Goal: Task Accomplishment & Management: Manage account settings

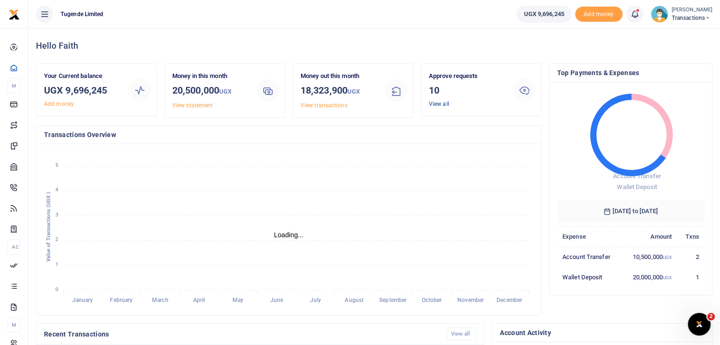
scroll to position [8, 8]
click at [440, 103] on link "View all" at bounding box center [439, 104] width 20 height 7
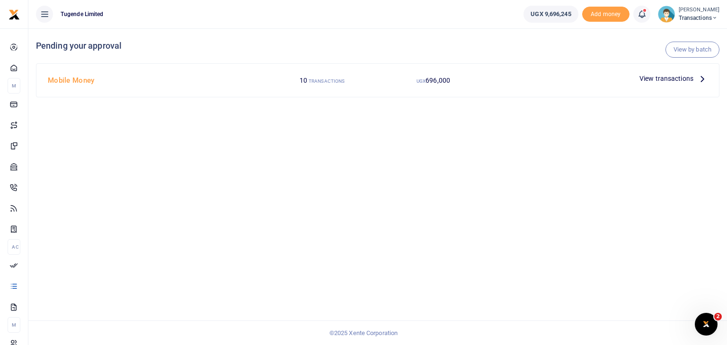
click at [650, 79] on span "View transactions" at bounding box center [666, 78] width 54 height 10
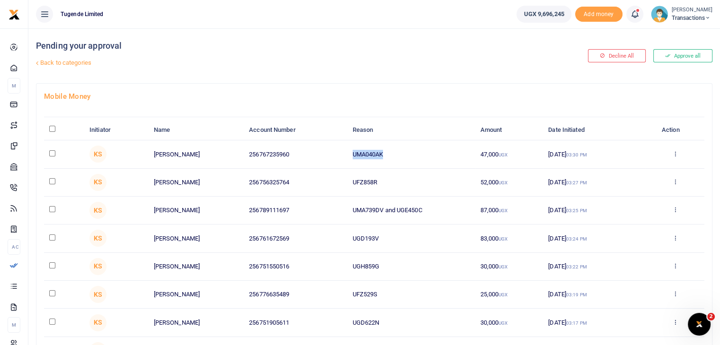
drag, startPoint x: 353, startPoint y: 152, endPoint x: 403, endPoint y: 155, distance: 49.3
click at [403, 155] on td "UMA040AK" at bounding box center [411, 154] width 128 height 28
copy td "UMA040AK"
click at [53, 153] on input "checkbox" at bounding box center [52, 153] width 6 height 6
checkbox input "true"
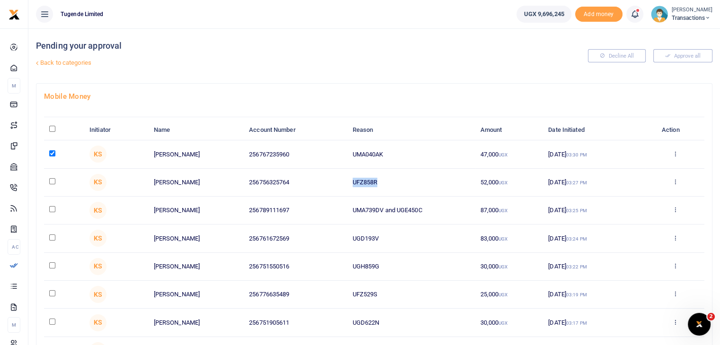
drag, startPoint x: 352, startPoint y: 182, endPoint x: 393, endPoint y: 180, distance: 40.7
click at [393, 180] on td "UFZ858R" at bounding box center [411, 183] width 128 height 28
copy td "UFZ858R"
click at [53, 181] on input "checkbox" at bounding box center [52, 181] width 6 height 6
checkbox input "true"
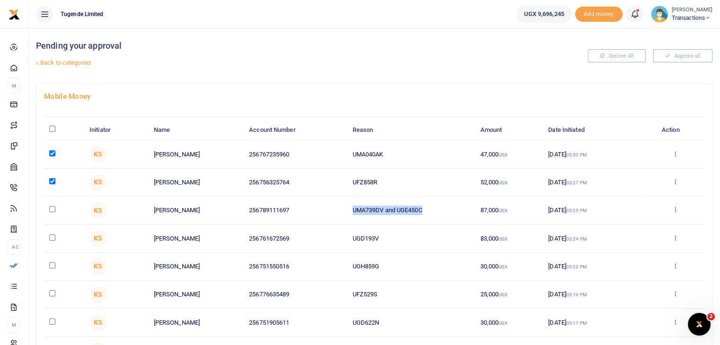
drag, startPoint x: 348, startPoint y: 211, endPoint x: 433, endPoint y: 218, distance: 85.4
click at [433, 218] on td "UMA739DV and UGE450C" at bounding box center [411, 211] width 128 height 28
copy td "UMA739DV and UGE450C"
click at [52, 208] on input "checkbox" at bounding box center [52, 209] width 6 height 6
checkbox input "true"
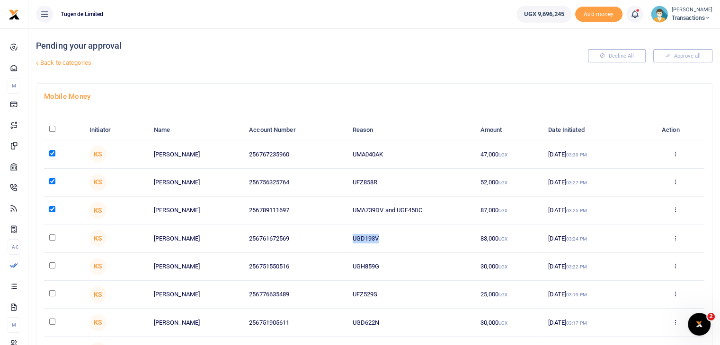
drag, startPoint x: 352, startPoint y: 234, endPoint x: 395, endPoint y: 235, distance: 43.5
click at [395, 235] on td "UGD193V" at bounding box center [411, 239] width 128 height 28
copy td "UGD193V"
click at [51, 236] on input "checkbox" at bounding box center [52, 238] width 6 height 6
checkbox input "true"
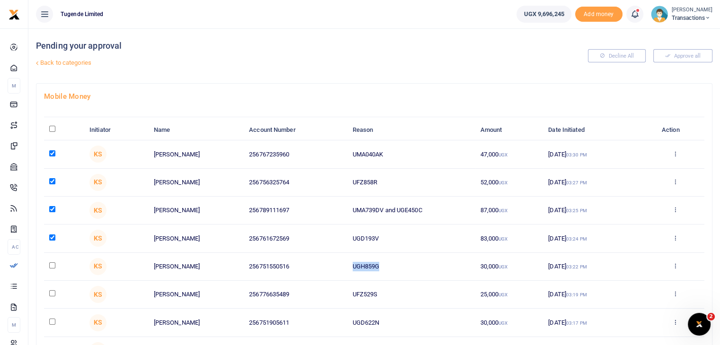
drag, startPoint x: 351, startPoint y: 267, endPoint x: 403, endPoint y: 265, distance: 51.6
click at [403, 265] on td "UGH859G" at bounding box center [411, 267] width 128 height 28
copy td "UGH859G"
click at [53, 265] on input "checkbox" at bounding box center [52, 266] width 6 height 6
checkbox input "true"
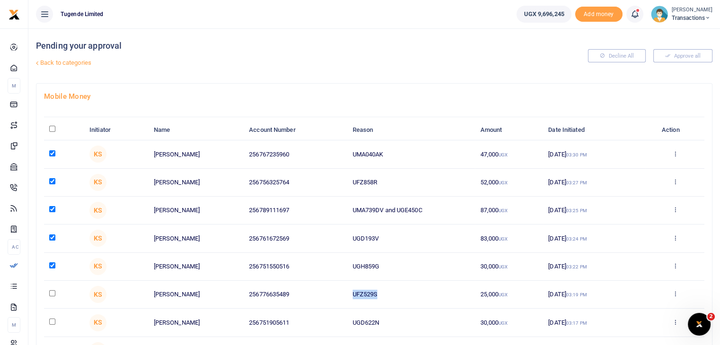
drag, startPoint x: 352, startPoint y: 295, endPoint x: 416, endPoint y: 294, distance: 63.9
click at [416, 294] on td "UFZ529S" at bounding box center [411, 295] width 128 height 28
copy td "UFZ529S"
click at [50, 293] on input "checkbox" at bounding box center [52, 293] width 6 height 6
checkbox input "true"
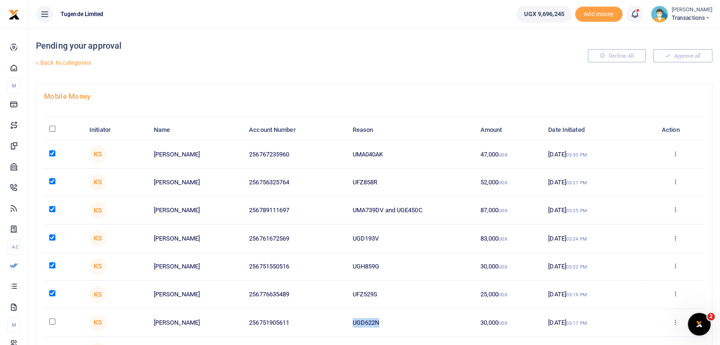
drag, startPoint x: 350, startPoint y: 322, endPoint x: 410, endPoint y: 323, distance: 59.6
click at [410, 323] on td "UGD622N" at bounding box center [411, 323] width 128 height 28
copy td "UGD622N"
click at [51, 320] on input "checkbox" at bounding box center [52, 322] width 6 height 6
checkbox input "true"
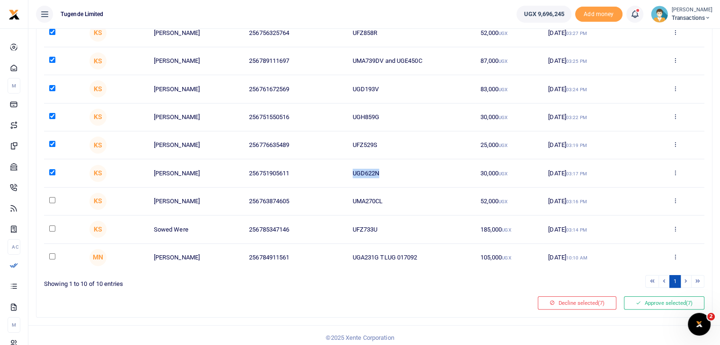
scroll to position [152, 0]
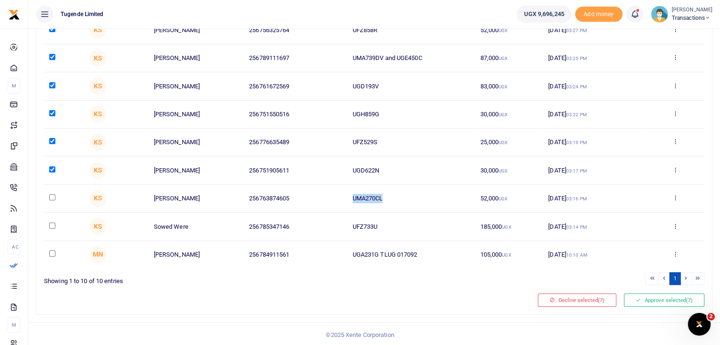
drag, startPoint x: 351, startPoint y: 200, endPoint x: 412, endPoint y: 201, distance: 62.0
click at [412, 201] on td "UMA270CL" at bounding box center [411, 199] width 128 height 28
copy td "UMA270CL"
click at [51, 196] on input "checkbox" at bounding box center [52, 197] width 6 height 6
checkbox input "true"
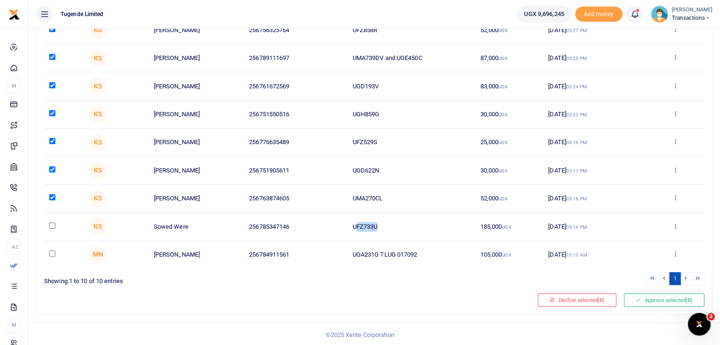
drag, startPoint x: 354, startPoint y: 224, endPoint x: 424, endPoint y: 220, distance: 70.1
click at [424, 220] on td "UFZ733U" at bounding box center [411, 227] width 128 height 28
drag, startPoint x: 351, startPoint y: 223, endPoint x: 398, endPoint y: 228, distance: 47.1
click at [398, 228] on td "UFZ733U" at bounding box center [411, 227] width 128 height 28
copy td "UFZ733U"
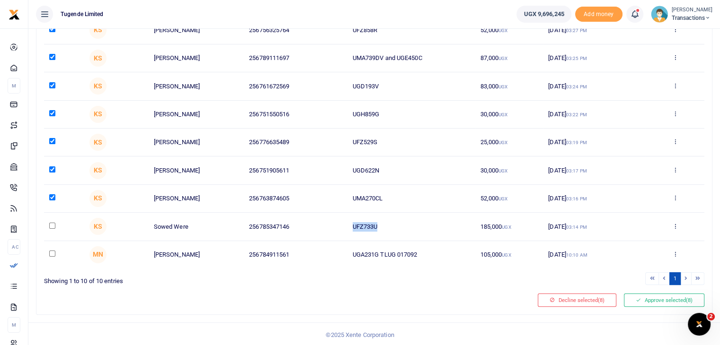
click at [53, 224] on input "checkbox" at bounding box center [52, 226] width 6 height 6
checkbox input "true"
drag, startPoint x: 351, startPoint y: 256, endPoint x: 440, endPoint y: 255, distance: 89.9
click at [440, 255] on td "UGA231G TLUG 017092" at bounding box center [411, 254] width 128 height 27
copy td "UGA231G TLUG 017092"
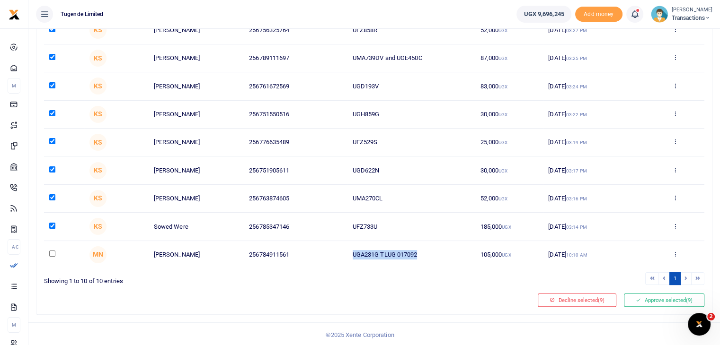
click at [53, 253] on input "checkbox" at bounding box center [52, 254] width 6 height 6
checkbox input "true"
click at [659, 296] on button "Approve selected (10)" at bounding box center [662, 300] width 83 height 13
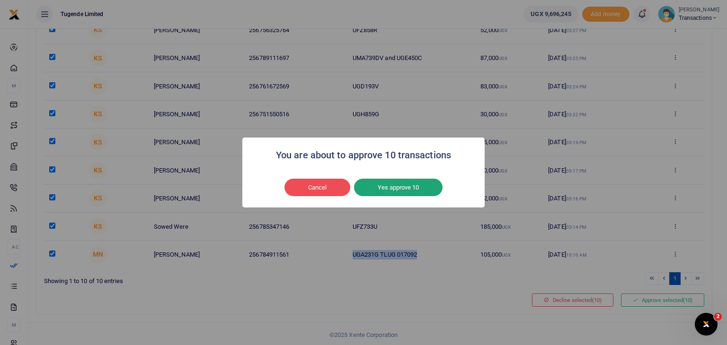
click at [407, 179] on button "Yes approve 10" at bounding box center [398, 188] width 88 height 18
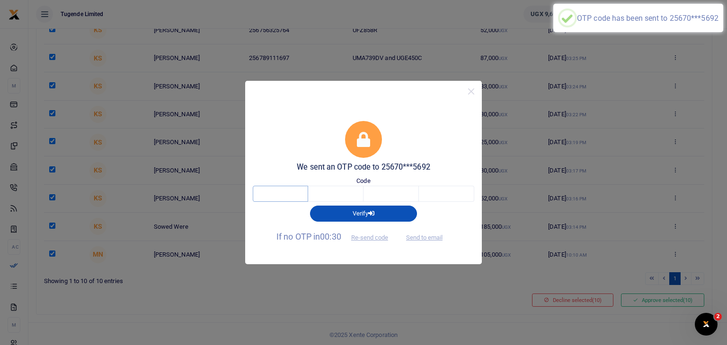
click at [299, 195] on input "text" at bounding box center [280, 194] width 55 height 16
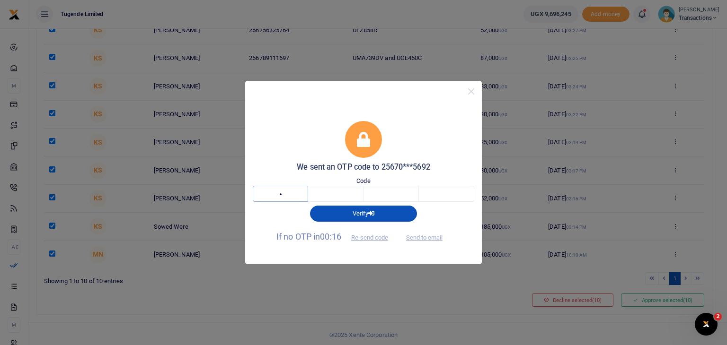
type input "4"
type input "7"
type input "6"
type input "8"
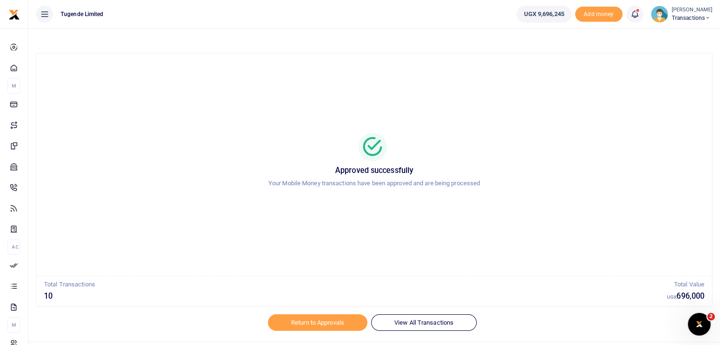
click at [658, 16] on img at bounding box center [658, 14] width 17 height 17
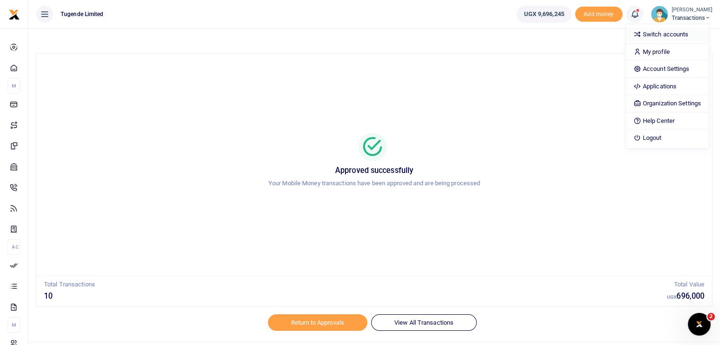
click at [658, 37] on link "Switch accounts" at bounding box center [666, 34] width 83 height 13
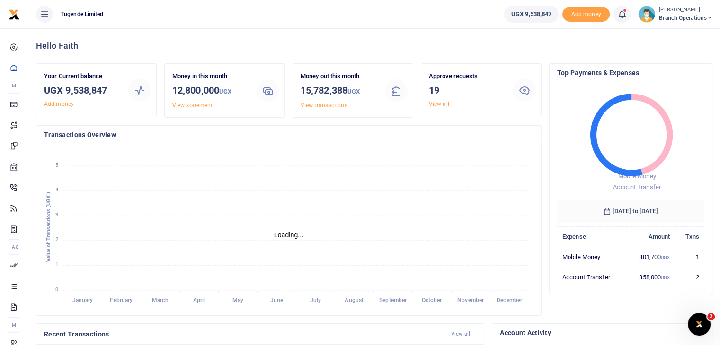
scroll to position [8, 8]
click at [441, 105] on link "View all" at bounding box center [439, 104] width 20 height 7
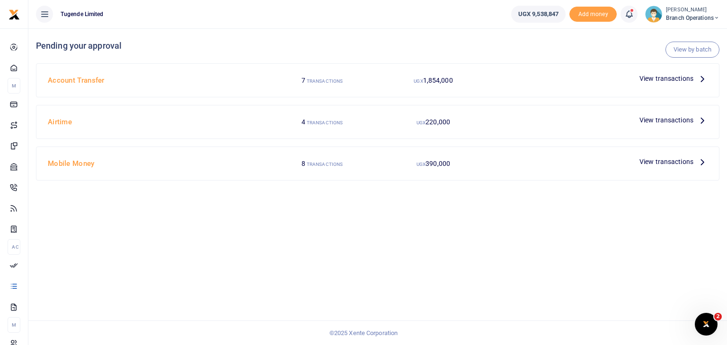
click at [673, 123] on span "View transactions" at bounding box center [666, 120] width 54 height 10
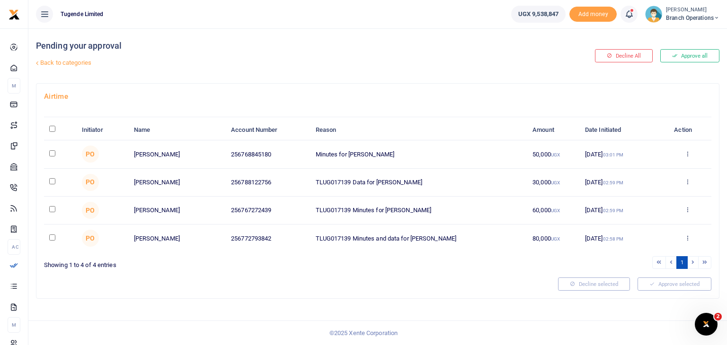
click at [53, 128] on input "\a \a : activate to sort column descending" at bounding box center [52, 129] width 6 height 6
checkbox input "true"
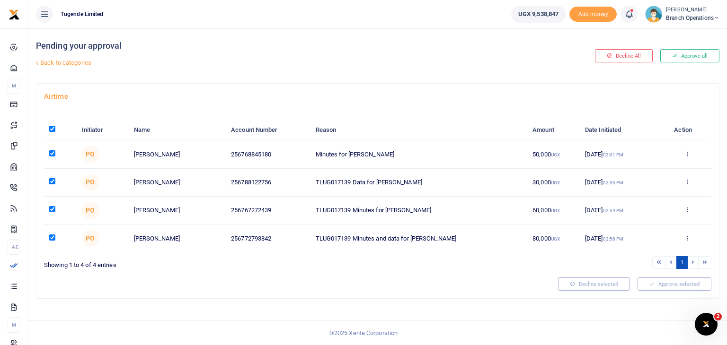
checkbox input "true"
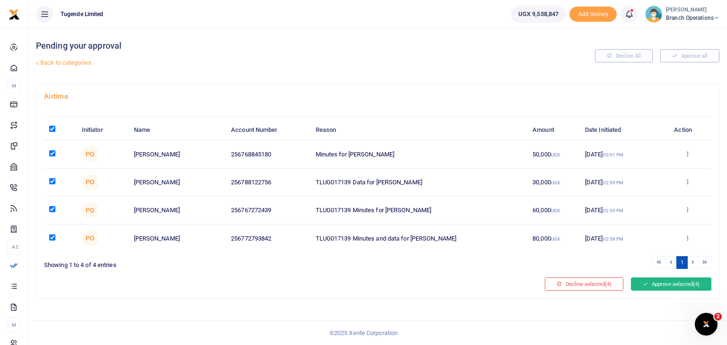
click at [663, 281] on button "Approve selected (4)" at bounding box center [671, 284] width 80 height 13
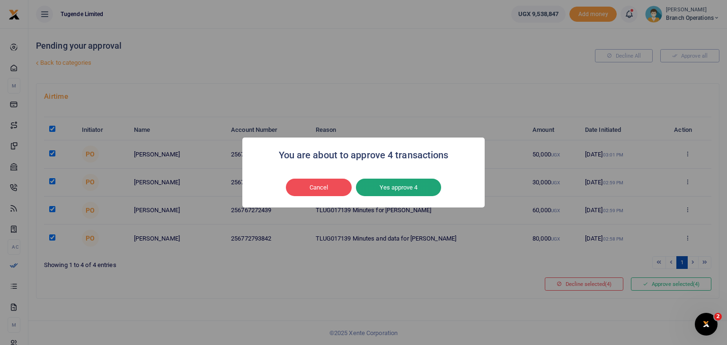
click at [412, 189] on button "Yes approve 4" at bounding box center [398, 188] width 85 height 18
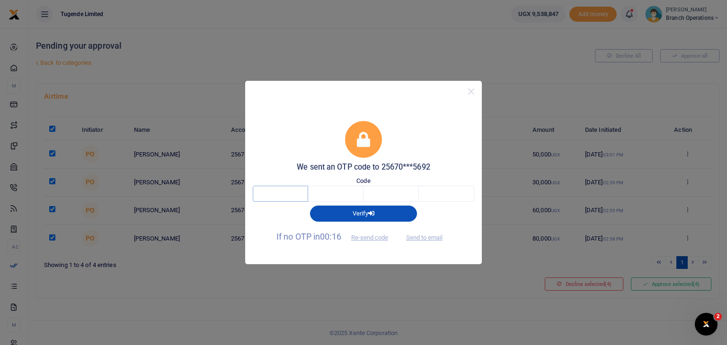
click at [291, 188] on input "text" at bounding box center [280, 194] width 55 height 16
type input "8"
type input "2"
type input "3"
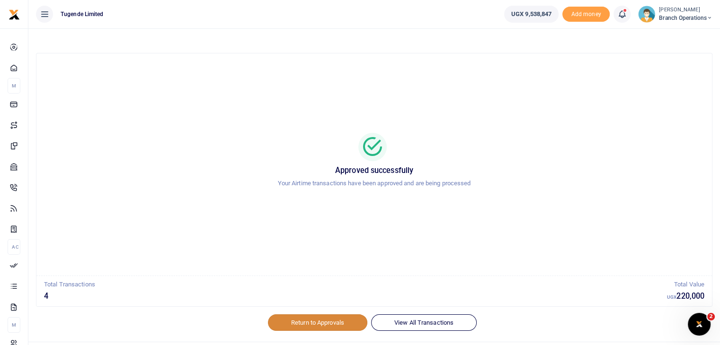
click at [310, 316] on link "Return to Approvals" at bounding box center [317, 323] width 99 height 16
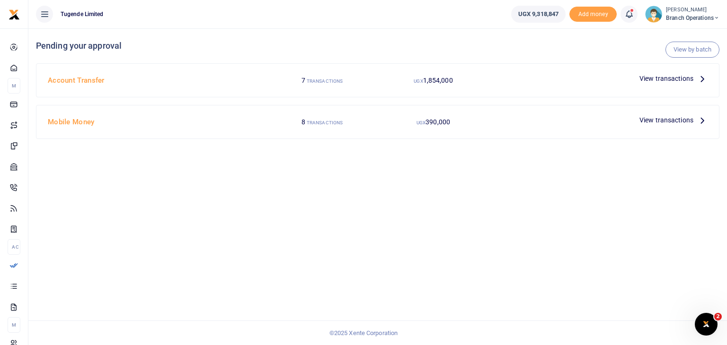
click at [670, 75] on span "View transactions" at bounding box center [666, 78] width 54 height 10
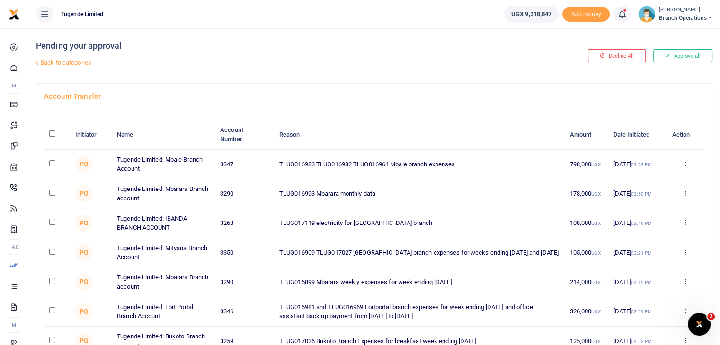
click at [50, 192] on input "checkbox" at bounding box center [52, 193] width 6 height 6
checkbox input "true"
click at [52, 222] on input "checkbox" at bounding box center [52, 222] width 6 height 6
checkbox input "true"
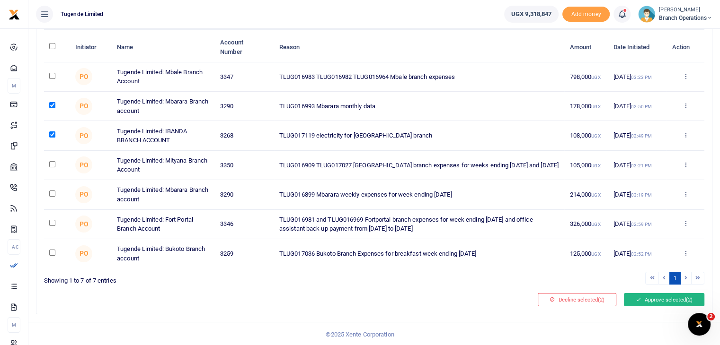
click at [654, 296] on button "Approve selected (2)" at bounding box center [663, 299] width 80 height 13
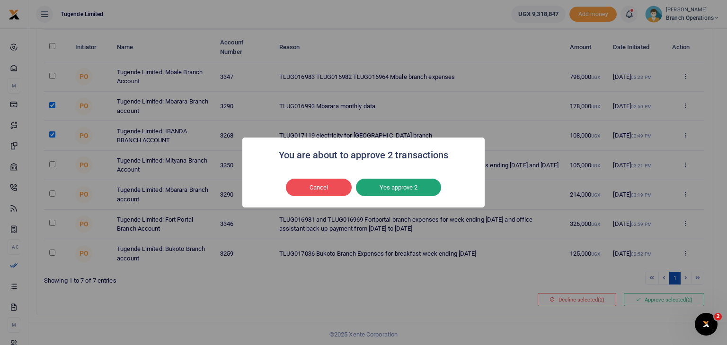
click at [395, 184] on button "Yes approve 2" at bounding box center [398, 188] width 85 height 18
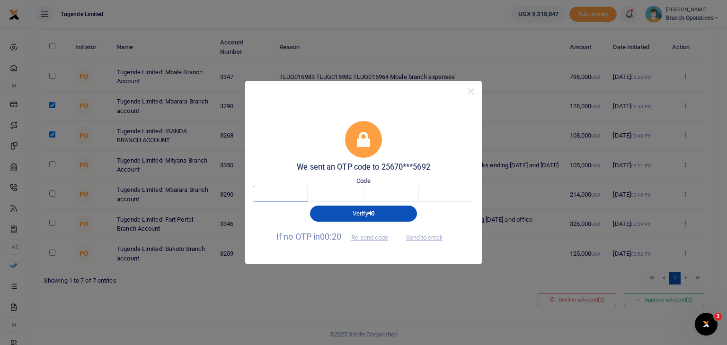
click at [292, 192] on input "text" at bounding box center [280, 194] width 55 height 16
click at [423, 241] on button "Send to email" at bounding box center [424, 237] width 53 height 16
click at [282, 192] on input "text" at bounding box center [280, 194] width 55 height 16
type input "2"
type input "5"
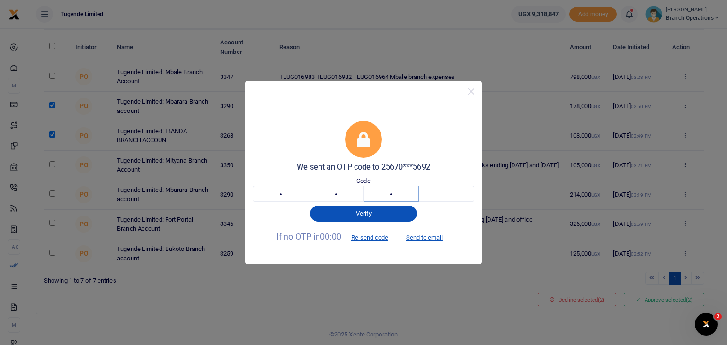
type input "4"
type input "8"
